Goal: Use online tool/utility: Utilize a website feature to perform a specific function

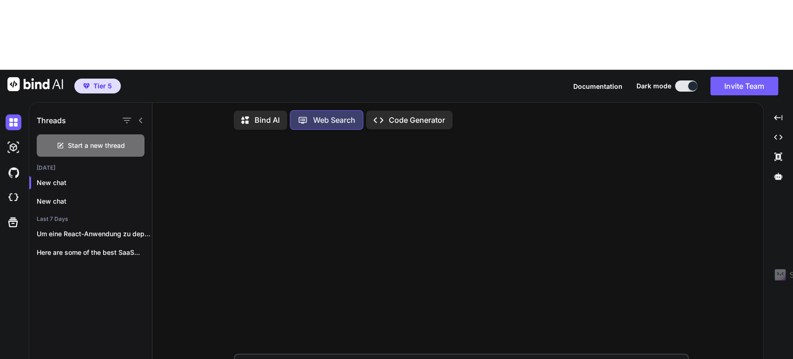
scroll to position [4, 0]
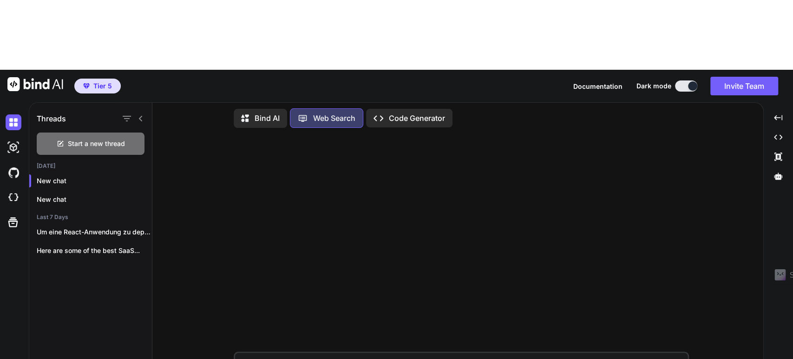
click at [405, 112] on p "Code Generator" at bounding box center [417, 117] width 56 height 11
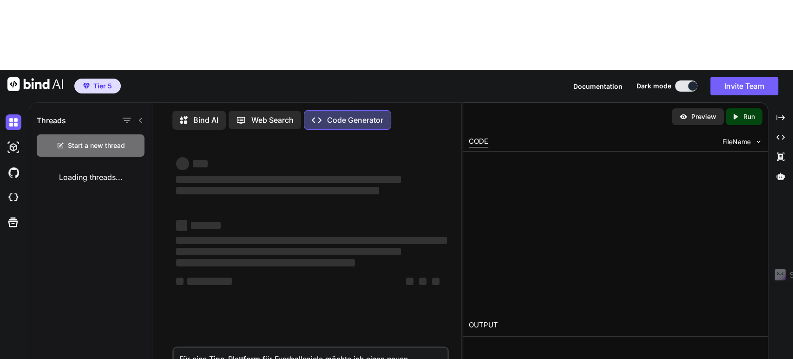
type textarea "x"
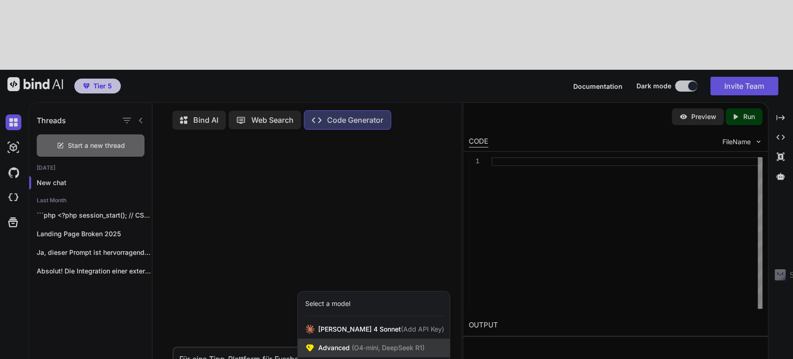
click at [350, 343] on span "(O4-mini, DeepSeek R1)" at bounding box center [387, 347] width 75 height 8
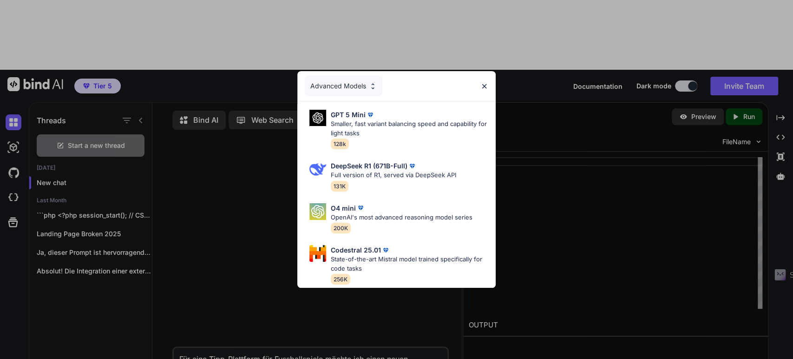
click at [264, 236] on div "Advanced Models GPT 5 Mini Smaller, fast variant balancing speed and capability…" at bounding box center [396, 179] width 793 height 359
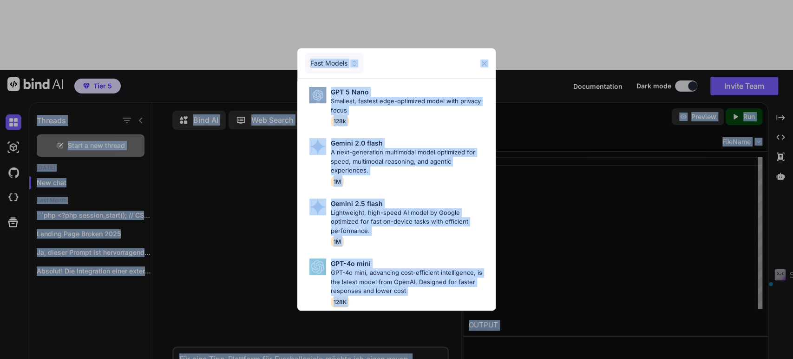
click at [393, 321] on div "Fast Models GPT 5 Nano Smallest, fastest edge-optimized model with privacy focu…" at bounding box center [396, 179] width 793 height 359
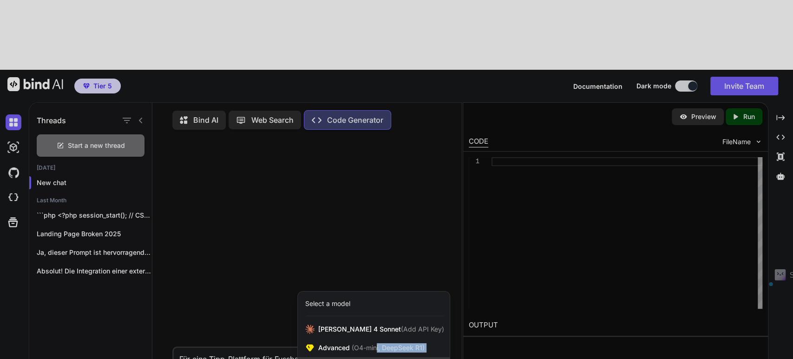
drag, startPoint x: 377, startPoint y: 289, endPoint x: 370, endPoint y: 304, distance: 16.8
click at [370, 320] on div "Claude 4 Sonnet (Add API Key) Advanced (O4-mini, DeepSeek R1) Ultra (GPT-5 thin…" at bounding box center [374, 357] width 152 height 74
click at [370, 358] on span "(GPT-5 thinking, Gemini 2.5 Pro)" at bounding box center [382, 366] width 99 height 8
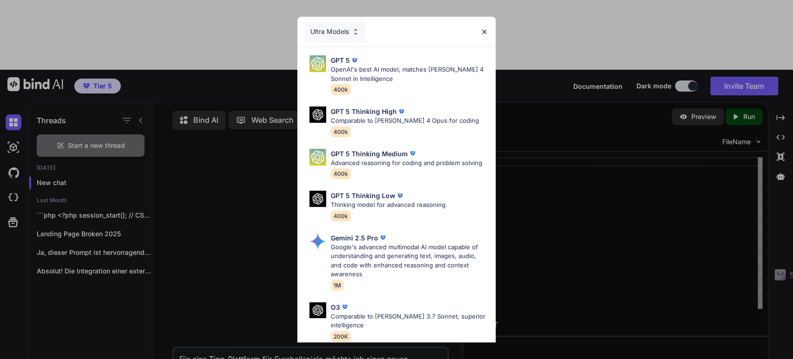
click at [35, 268] on div "Ultra Models GPT 5 OpenAI's best AI model, matches Claude 4 Sonnet in Intellige…" at bounding box center [396, 179] width 793 height 359
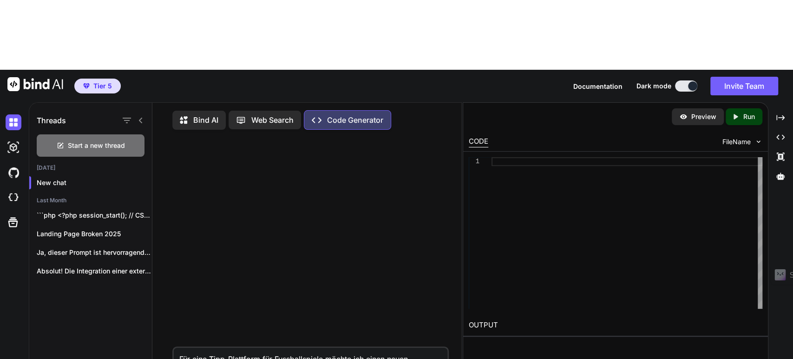
click at [11, 185] on div at bounding box center [16, 197] width 20 height 25
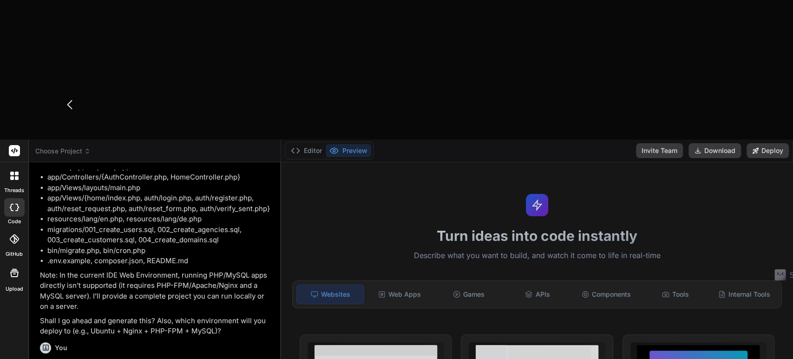
scroll to position [2832, 0]
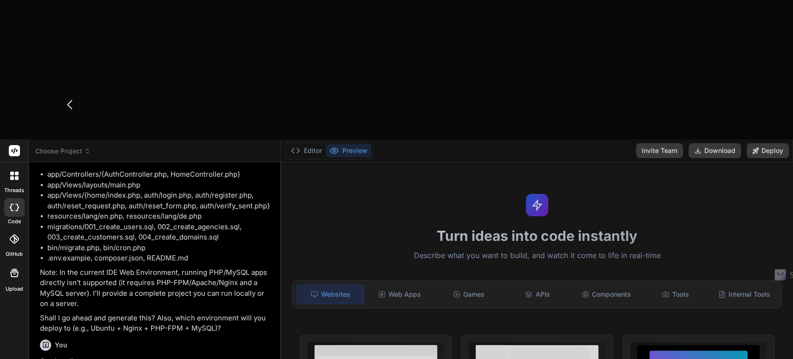
type textarea "x"
